Goal: Book appointment/travel/reservation

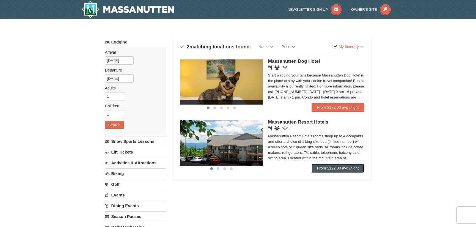
click at [353, 170] on link "From $122.00 avg /night" at bounding box center [338, 168] width 53 height 9
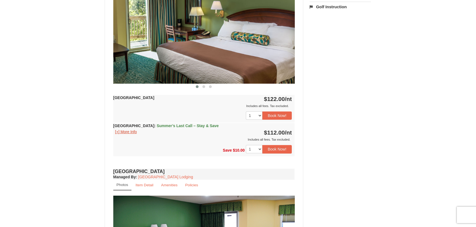
scroll to position [248, 0]
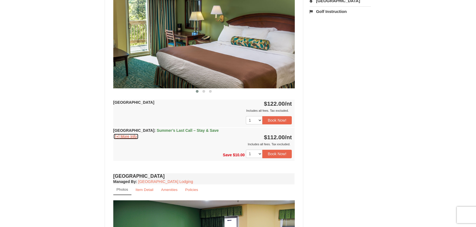
click at [118, 135] on button "[+] More Info" at bounding box center [126, 136] width 26 height 6
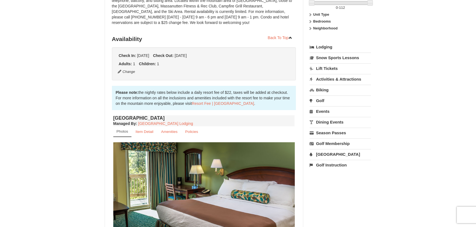
scroll to position [0, 0]
